Goal: Feedback & Contribution: Contribute content

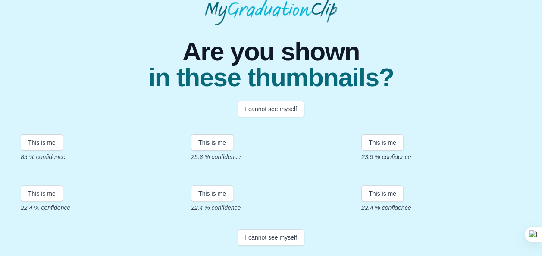
scroll to position [115, 0]
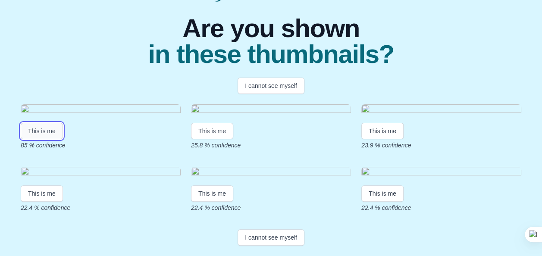
click at [51, 139] on button "This is me" at bounding box center [42, 131] width 42 height 16
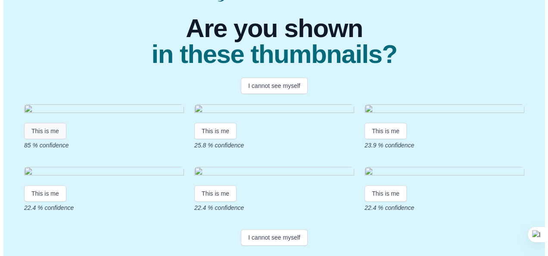
scroll to position [0, 0]
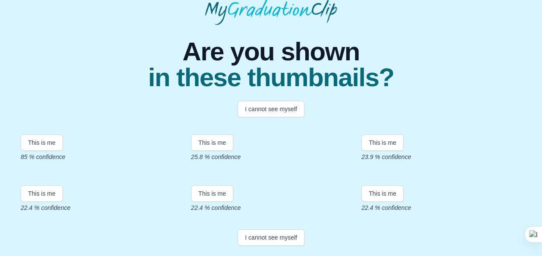
scroll to position [96, 0]
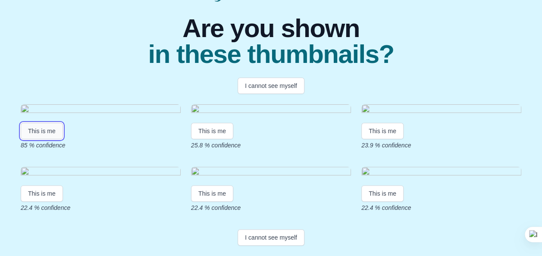
click at [40, 139] on button "This is me" at bounding box center [42, 131] width 42 height 16
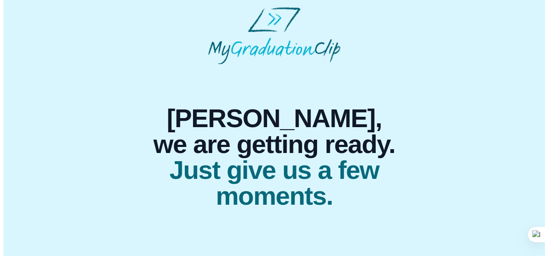
scroll to position [0, 0]
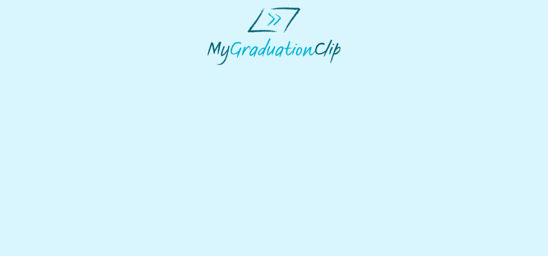
select select "**********"
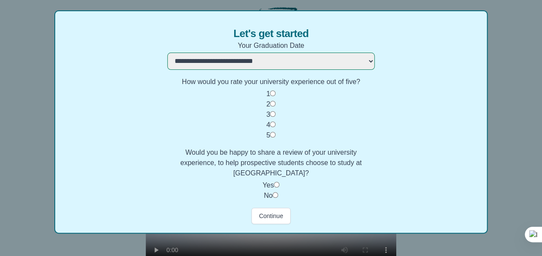
scroll to position [73, 0]
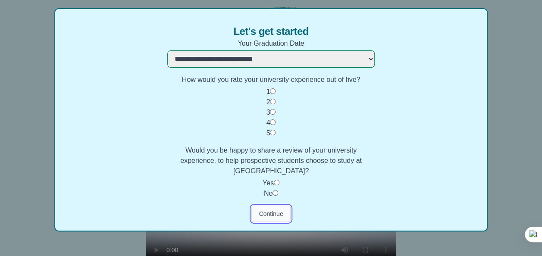
click at [264, 212] on button "Continue" at bounding box center [270, 214] width 39 height 16
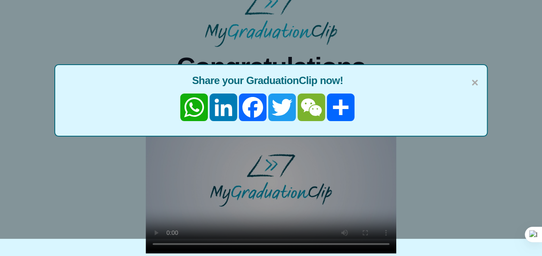
scroll to position [0, 0]
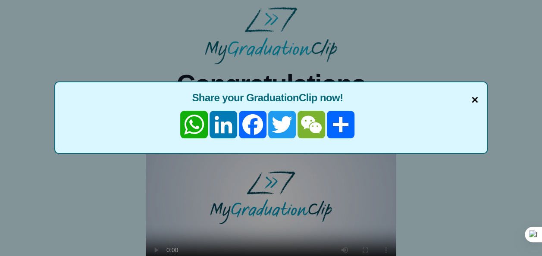
click at [475, 102] on span "×" at bounding box center [474, 100] width 7 height 18
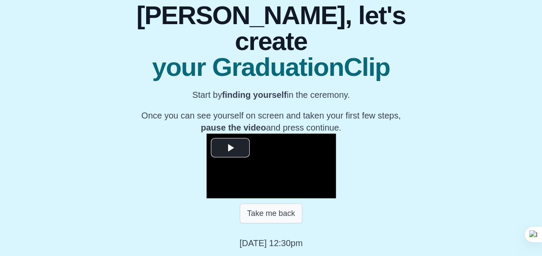
scroll to position [137, 0]
click at [267, 215] on button "Take me back" at bounding box center [271, 213] width 62 height 20
click at [266, 215] on button "Take me back" at bounding box center [271, 213] width 62 height 20
click at [290, 221] on button "Take me back" at bounding box center [271, 213] width 62 height 20
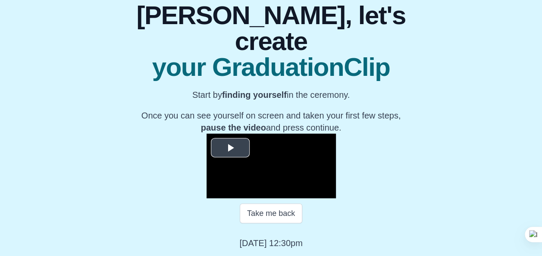
click at [211, 138] on button "Play Video" at bounding box center [230, 147] width 39 height 19
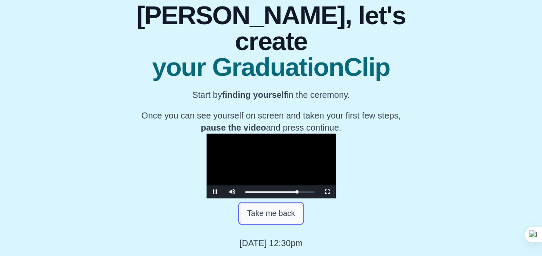
click at [273, 223] on button "Take me back" at bounding box center [271, 213] width 62 height 20
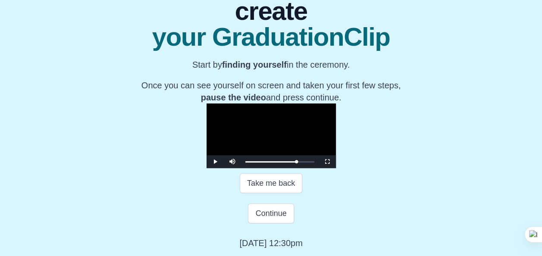
click at [255, 198] on div "Take me back" at bounding box center [270, 183] width 271 height 30
click at [254, 161] on div "0:03:12" at bounding box center [254, 162] width 0 height 2
click at [215, 162] on span "Video Player" at bounding box center [215, 162] width 0 height 0
click at [313, 161] on div "0:24:07" at bounding box center [313, 162] width 0 height 2
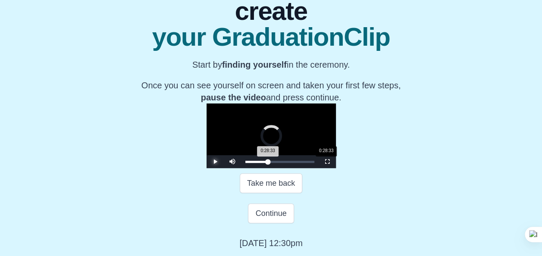
click at [326, 161] on div "0:28:33" at bounding box center [326, 162] width 0 height 2
click at [269, 162] on div "Loaded : 0% 0:33:26 0:28:34 Progress : 0%" at bounding box center [279, 162] width 69 height 2
click at [355, 162] on div "0:38:47" at bounding box center [355, 162] width 0 height 2
click at [298, 160] on div "Loaded : 0% 0:43:58 0:43:58 Progress : 0%" at bounding box center [280, 161] width 78 height 13
click at [318, 164] on div "Loaded : 0% 0:51:55 0:43:59 Progress : 0%" at bounding box center [280, 161] width 78 height 13
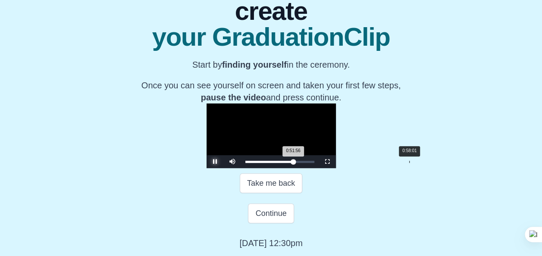
click at [318, 165] on div "Loaded : 0% 0:58:01 0:51:56 Progress : 0%" at bounding box center [280, 161] width 78 height 13
click at [318, 164] on div "Loaded : 0% 1:01:04 1:01:04 Progress : 0%" at bounding box center [280, 161] width 78 height 13
click at [318, 164] on div "Loaded : 0% 0:56:57 0:56:57 Progress : 0%" at bounding box center [280, 161] width 78 height 13
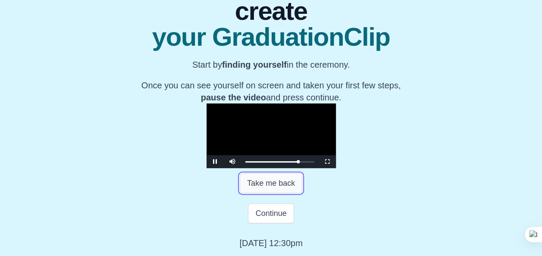
click at [278, 187] on button "Take me back" at bounding box center [271, 183] width 62 height 20
click at [398, 163] on div "0:54:03" at bounding box center [398, 162] width 0 height 2
click at [302, 103] on video "Video Player" at bounding box center [270, 135] width 129 height 65
click at [309, 104] on video "Video Player" at bounding box center [270, 135] width 129 height 65
click at [275, 209] on button "Continue" at bounding box center [271, 213] width 46 height 20
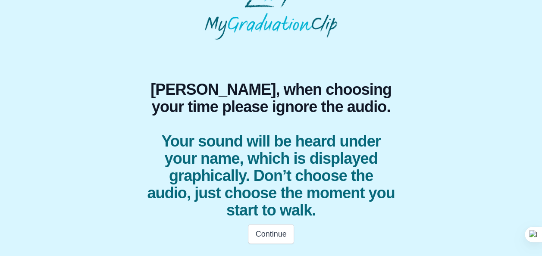
scroll to position [24, 0]
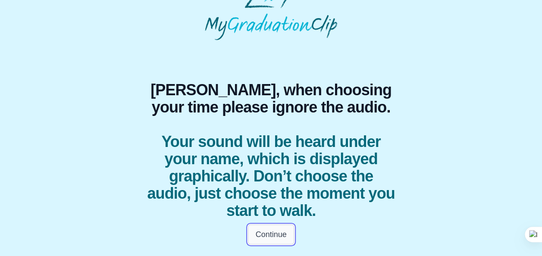
click at [275, 233] on button "Continue" at bounding box center [271, 235] width 46 height 20
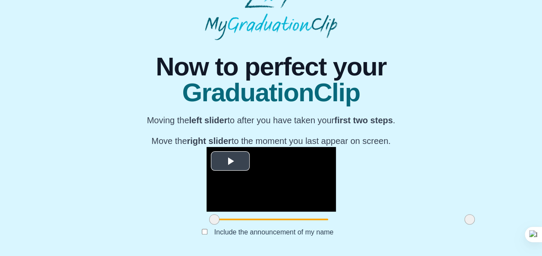
scroll to position [116, 0]
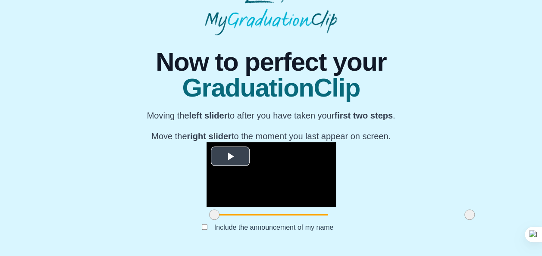
click at [230, 156] on span "Video Player" at bounding box center [230, 156] width 0 height 0
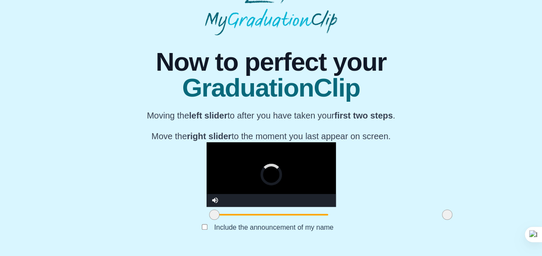
drag, startPoint x: 396, startPoint y: 213, endPoint x: 372, endPoint y: 214, distance: 23.3
click at [442, 214] on span at bounding box center [447, 214] width 10 height 10
drag, startPoint x: 372, startPoint y: 214, endPoint x: 352, endPoint y: 214, distance: 20.3
click at [424, 214] on span at bounding box center [429, 214] width 10 height 10
drag, startPoint x: 350, startPoint y: 215, endPoint x: 316, endPoint y: 211, distance: 34.2
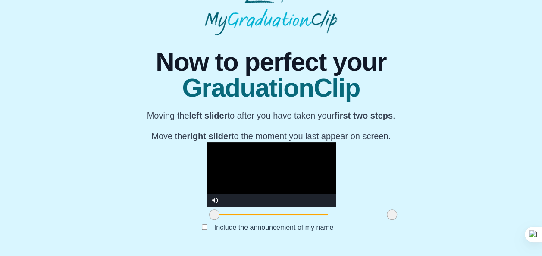
click at [384, 211] on div at bounding box center [392, 215] width 16 height 16
click at [206, 142] on video "Video Player" at bounding box center [270, 174] width 129 height 65
drag, startPoint x: 319, startPoint y: 215, endPoint x: 295, endPoint y: 215, distance: 24.1
click at [364, 215] on span at bounding box center [369, 214] width 10 height 10
click at [300, 146] on video "Video Player" at bounding box center [270, 174] width 129 height 65
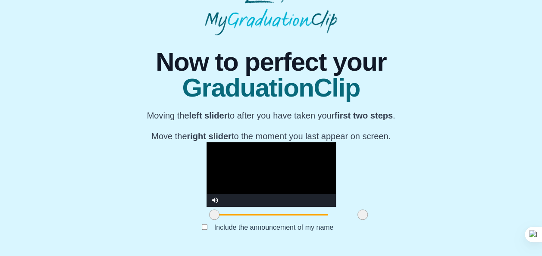
drag, startPoint x: 296, startPoint y: 216, endPoint x: 291, endPoint y: 218, distance: 5.6
click at [357, 218] on span at bounding box center [362, 214] width 10 height 10
drag, startPoint x: 291, startPoint y: 218, endPoint x: 296, endPoint y: 219, distance: 5.7
click at [363, 219] on span at bounding box center [368, 214] width 10 height 10
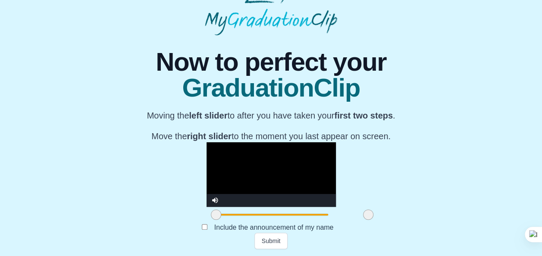
click at [211, 220] on span at bounding box center [216, 214] width 10 height 10
click at [268, 243] on button "Submit" at bounding box center [271, 241] width 34 height 16
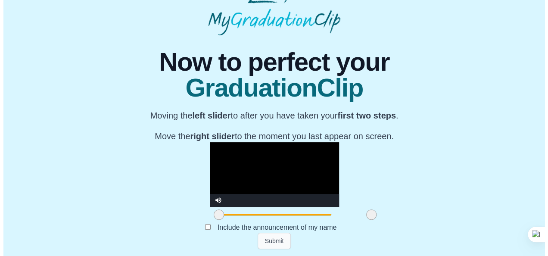
scroll to position [0, 0]
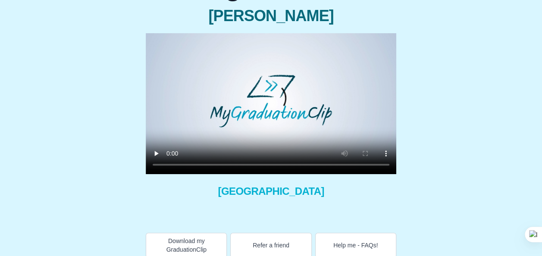
scroll to position [72, 0]
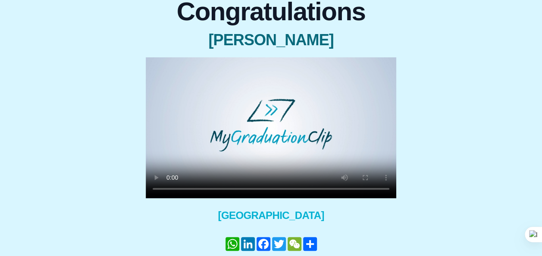
click at [369, 147] on video at bounding box center [271, 127] width 250 height 141
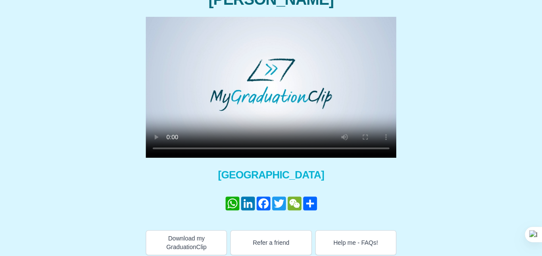
scroll to position [118, 0]
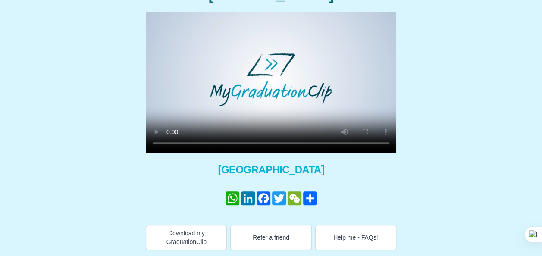
drag, startPoint x: 243, startPoint y: 142, endPoint x: 442, endPoint y: 82, distance: 208.0
click at [442, 82] on div "Congratulations Luisa Amariles Sanchez × Share your GraduationClip now! WhatsAp…" at bounding box center [271, 98] width 528 height 304
click at [263, 92] on video at bounding box center [271, 82] width 250 height 141
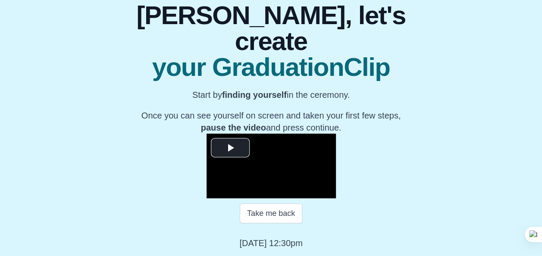
scroll to position [137, 0]
click at [272, 219] on button "Take me back" at bounding box center [271, 213] width 62 height 20
click at [272, 218] on button "Take me back" at bounding box center [271, 213] width 62 height 20
click at [230, 148] on span "Video Player" at bounding box center [230, 148] width 0 height 0
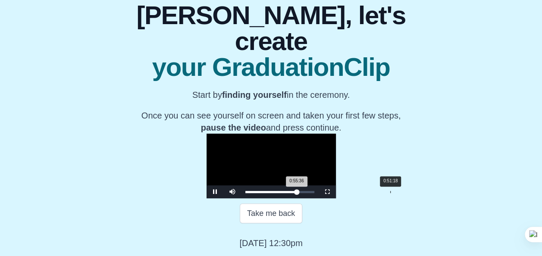
scroll to position [108, 0]
click at [300, 144] on video "Video Player" at bounding box center [270, 166] width 129 height 65
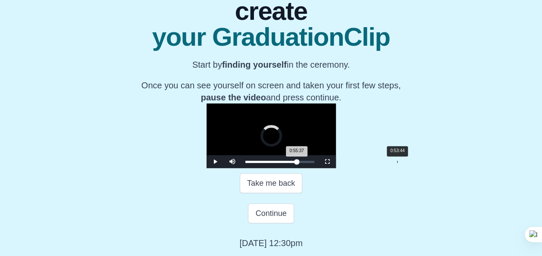
click at [318, 168] on div "Loaded : 0% 0:53:44 0:55:37 Progress : 0%" at bounding box center [280, 161] width 78 height 13
click at [318, 168] on div "Loaded : 0% 0:56:57 0:56:57 Progress : 0%" at bounding box center [280, 161] width 78 height 13
click at [318, 168] on div "Loaded : 0% 0:59:33 0:56:57 Progress : 0%" at bounding box center [280, 161] width 78 height 13
click at [318, 168] on div "Loaded : 0% 0:57:15 0:59:33 Progress : 0%" at bounding box center [280, 161] width 78 height 13
click at [314, 163] on div "Loaded : 0% 0:55:53 0:57:15 Progress : 0%" at bounding box center [279, 162] width 69 height 2
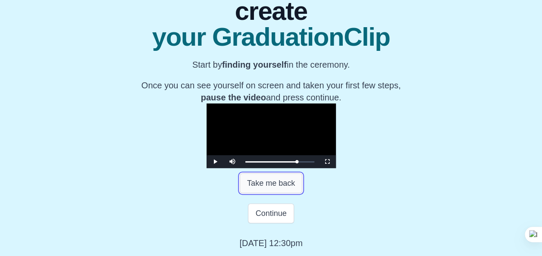
click at [285, 193] on button "Take me back" at bounding box center [271, 183] width 62 height 20
click at [296, 163] on div "0:54:49 Progress : 0%" at bounding box center [270, 162] width 51 height 2
click at [297, 163] on div "0:55:53 Progress : 0%" at bounding box center [271, 162] width 52 height 2
click at [215, 162] on span "Video Player" at bounding box center [215, 162] width 0 height 0
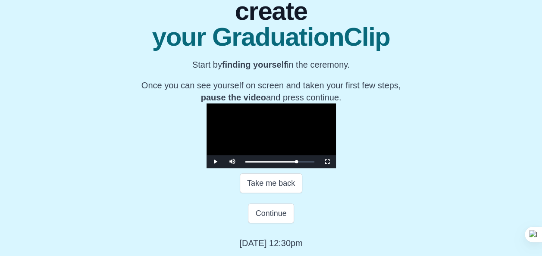
click at [302, 168] on video "Video Player" at bounding box center [270, 135] width 129 height 65
click at [272, 215] on button "Continue" at bounding box center [271, 213] width 46 height 20
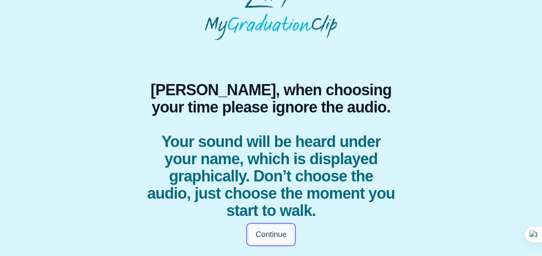
click at [281, 235] on button "Continue" at bounding box center [271, 235] width 46 height 20
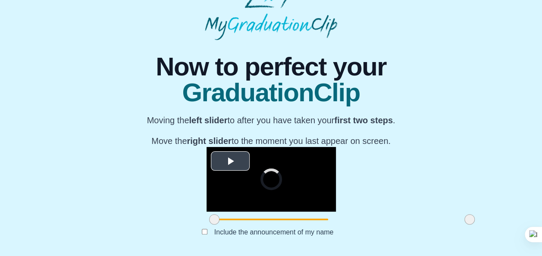
scroll to position [116, 0]
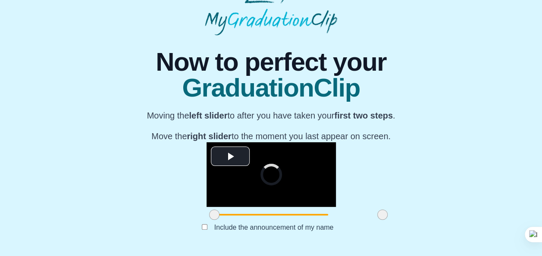
drag, startPoint x: 398, startPoint y: 212, endPoint x: 309, endPoint y: 214, distance: 89.2
click at [377, 214] on span at bounding box center [382, 214] width 10 height 10
click at [211, 212] on span at bounding box center [216, 214] width 10 height 10
drag, startPoint x: 147, startPoint y: 214, endPoint x: 137, endPoint y: 212, distance: 11.0
click at [206, 212] on div at bounding box center [214, 215] width 16 height 16
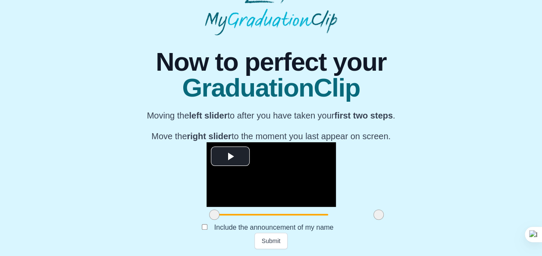
drag, startPoint x: 309, startPoint y: 217, endPoint x: 309, endPoint y: 212, distance: 5.7
click at [373, 212] on span at bounding box center [378, 214] width 10 height 10
drag, startPoint x: 309, startPoint y: 212, endPoint x: 326, endPoint y: 218, distance: 18.3
click at [391, 218] on span at bounding box center [396, 214] width 10 height 10
drag, startPoint x: 326, startPoint y: 218, endPoint x: 342, endPoint y: 221, distance: 16.2
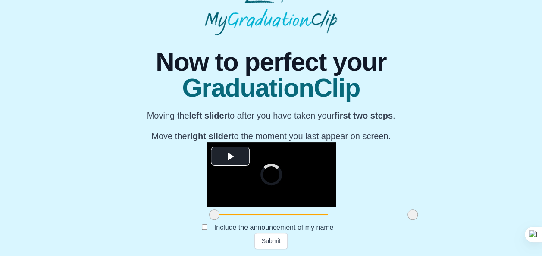
click at [405, 221] on div at bounding box center [413, 215] width 16 height 16
drag, startPoint x: 341, startPoint y: 215, endPoint x: 355, endPoint y: 217, distance: 13.5
click at [420, 217] on span at bounding box center [425, 214] width 10 height 10
click at [265, 242] on button "Submit" at bounding box center [271, 241] width 34 height 16
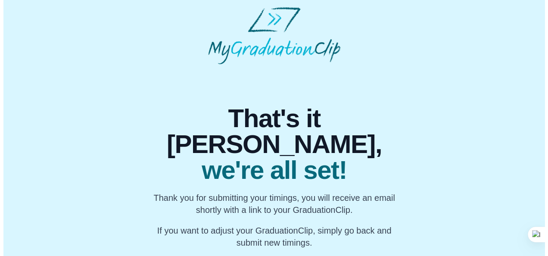
scroll to position [0, 0]
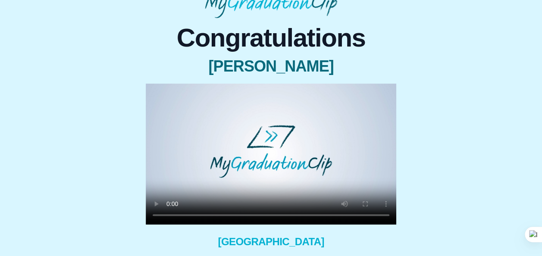
scroll to position [56, 0]
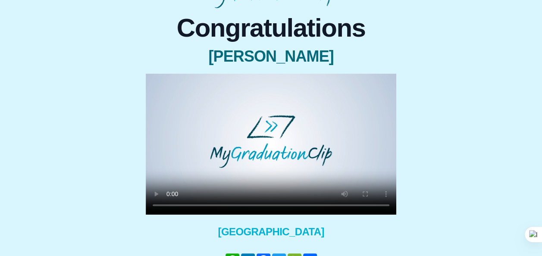
click at [200, 145] on video at bounding box center [271, 144] width 250 height 141
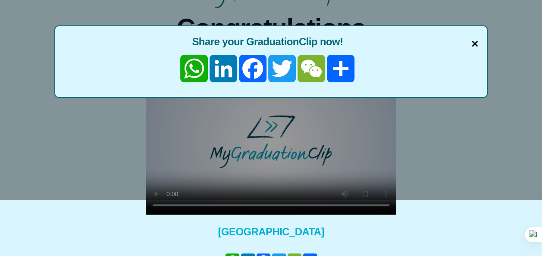
click at [477, 43] on span "×" at bounding box center [474, 44] width 7 height 18
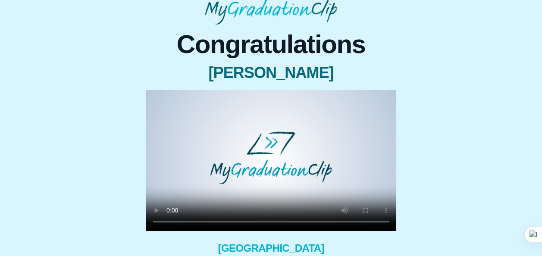
scroll to position [41, 0]
